Goal: Task Accomplishment & Management: Manage account settings

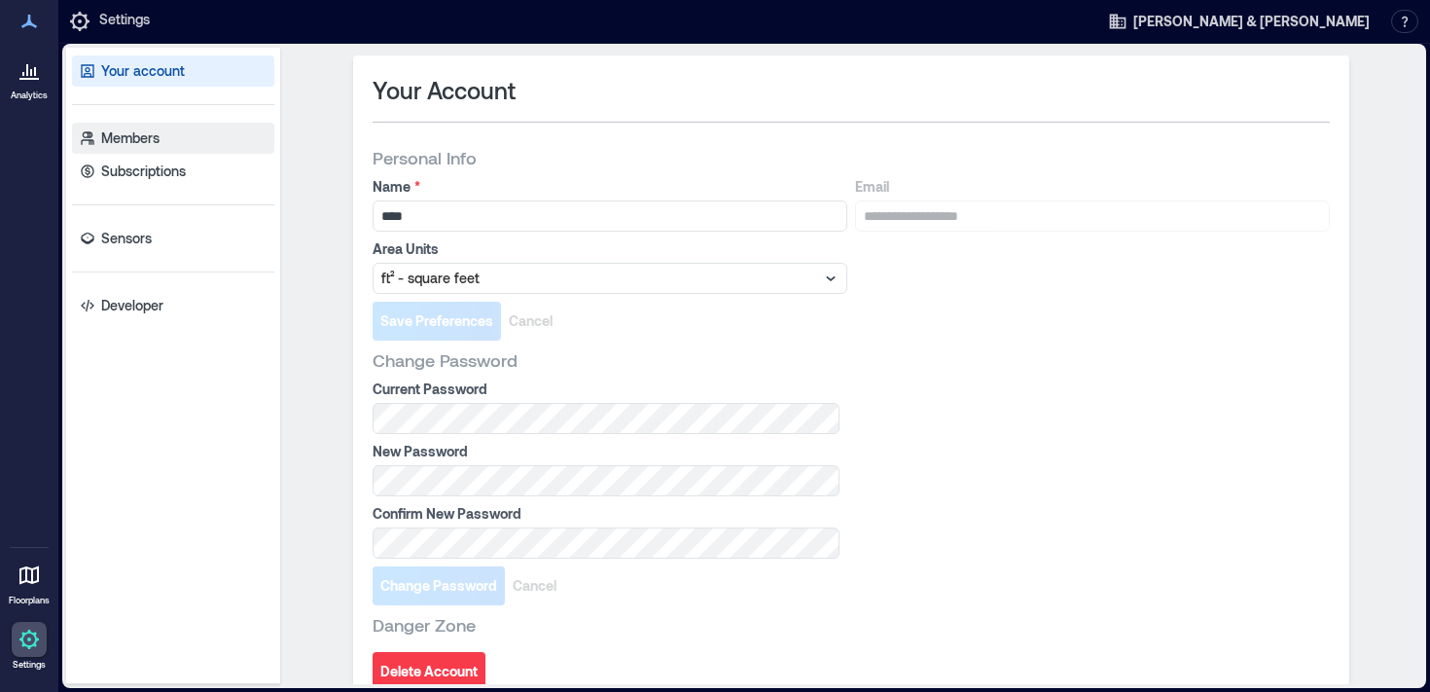
click at [157, 148] on link "Members" at bounding box center [173, 138] width 202 height 31
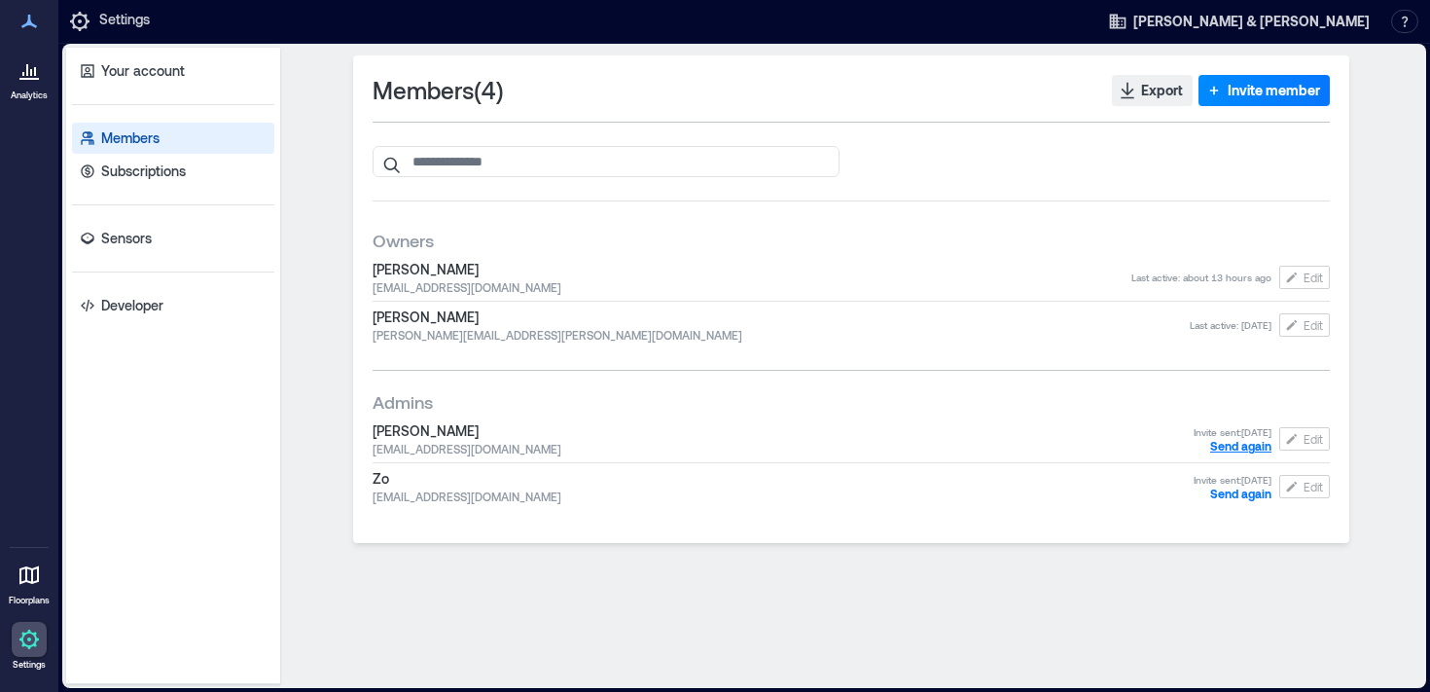
click at [1232, 442] on span "Send again" at bounding box center [1240, 446] width 61 height 14
click at [1244, 492] on span "Send again" at bounding box center [1240, 493] width 61 height 14
